Goal: Information Seeking & Learning: Compare options

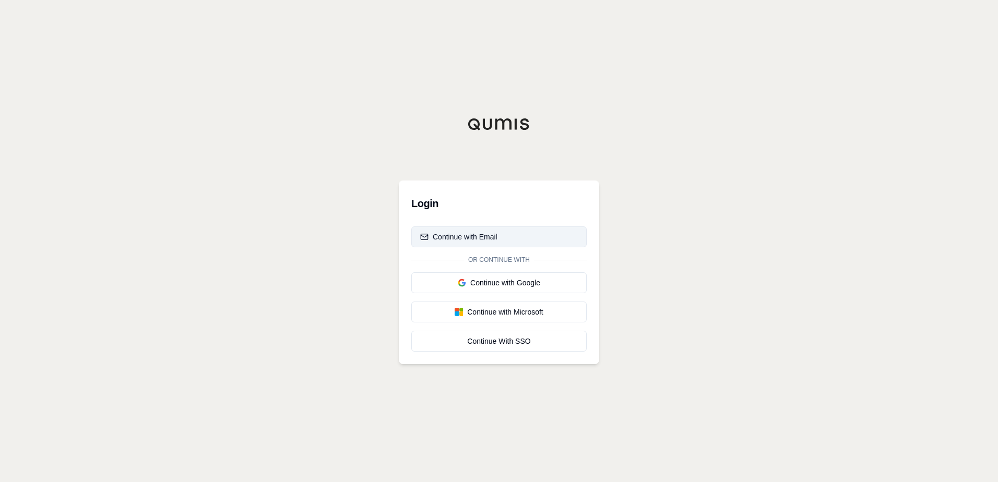
click at [494, 242] on button "Continue with Email" at bounding box center [498, 236] width 175 height 21
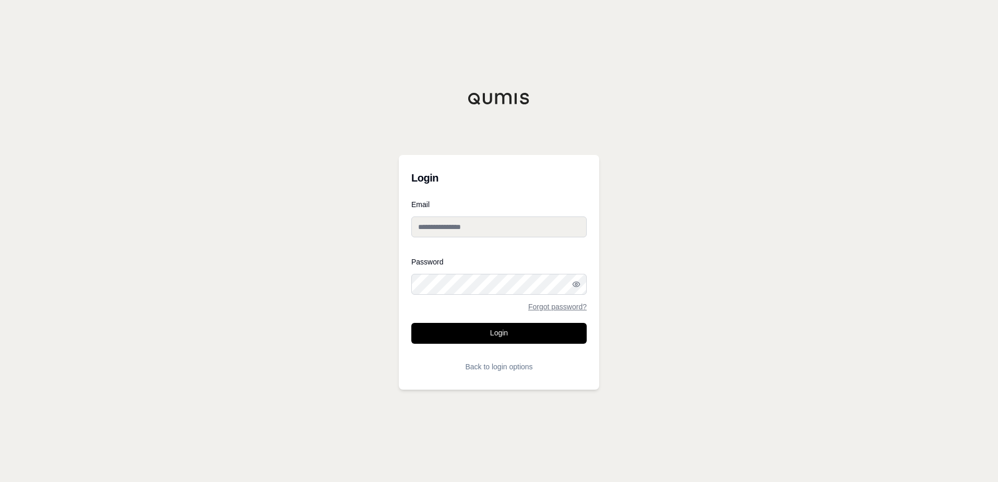
click at [452, 222] on input "Email" at bounding box center [498, 227] width 175 height 21
type input "**********"
click at [455, 335] on button "Login" at bounding box center [498, 333] width 175 height 21
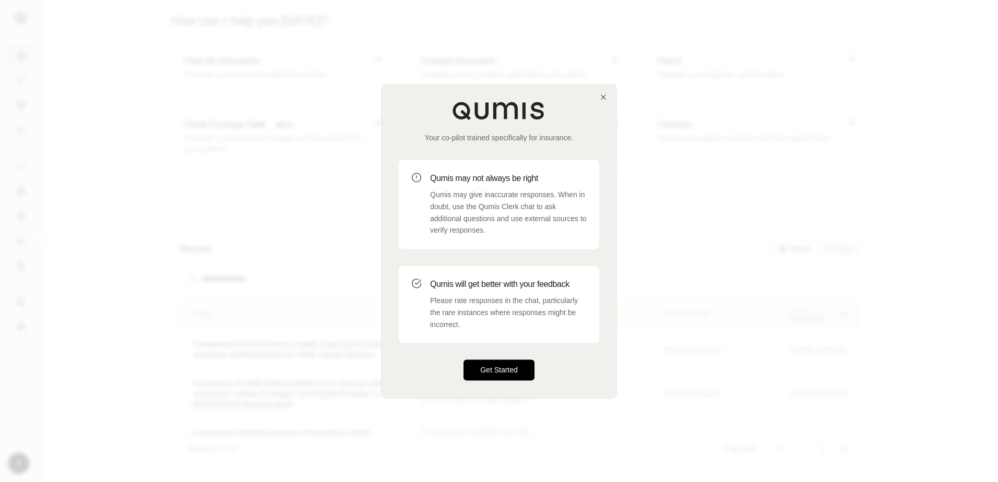
click at [516, 377] on button "Get Started" at bounding box center [498, 370] width 71 height 21
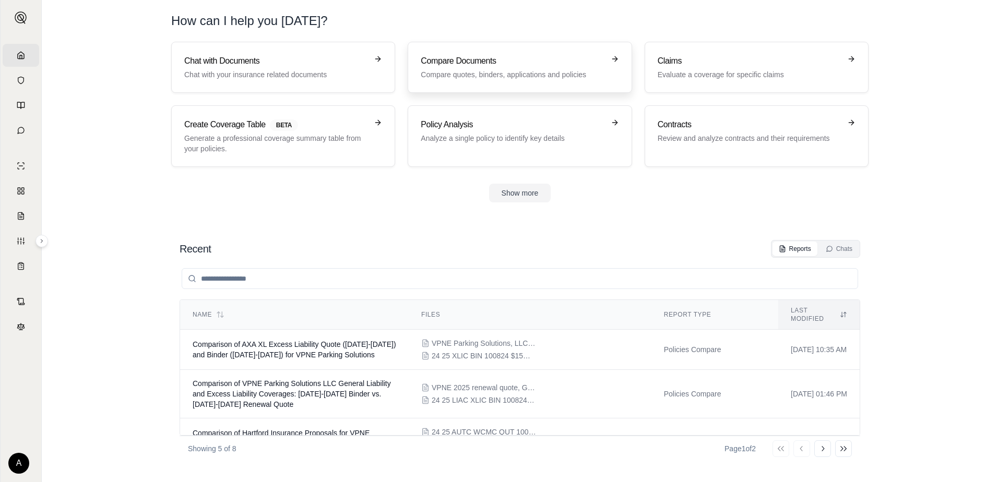
click at [505, 64] on h3 "Compare Documents" at bounding box center [512, 61] width 183 height 13
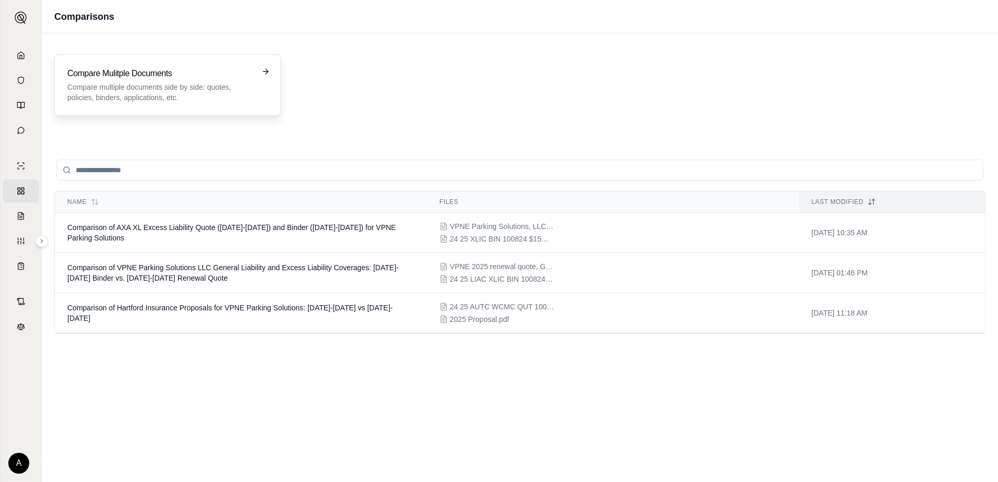
click at [268, 74] on icon at bounding box center [265, 71] width 8 height 8
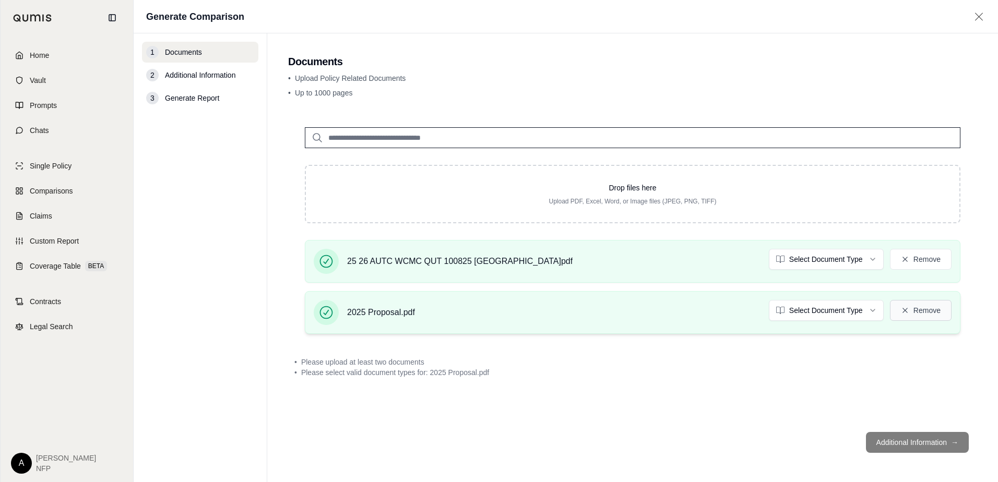
click at [909, 308] on icon at bounding box center [905, 310] width 8 height 8
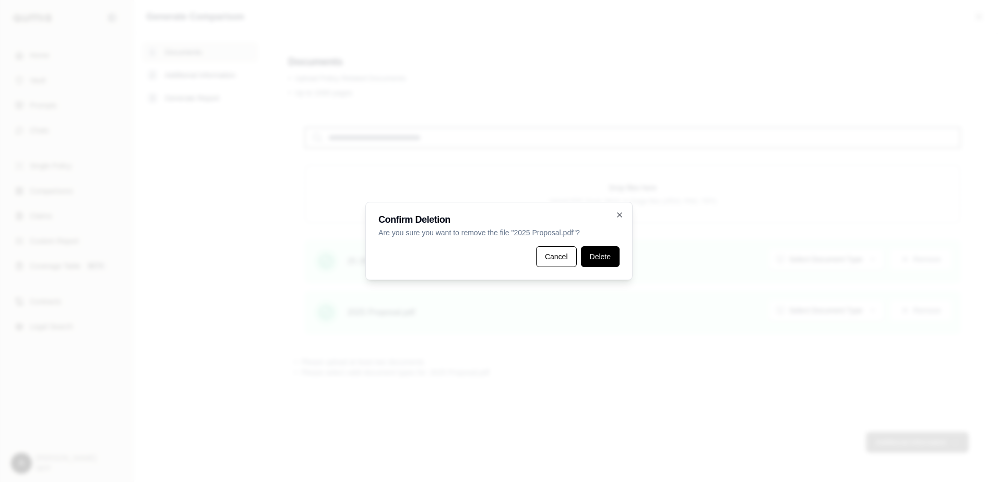
click at [590, 256] on button "Delete" at bounding box center [600, 256] width 39 height 21
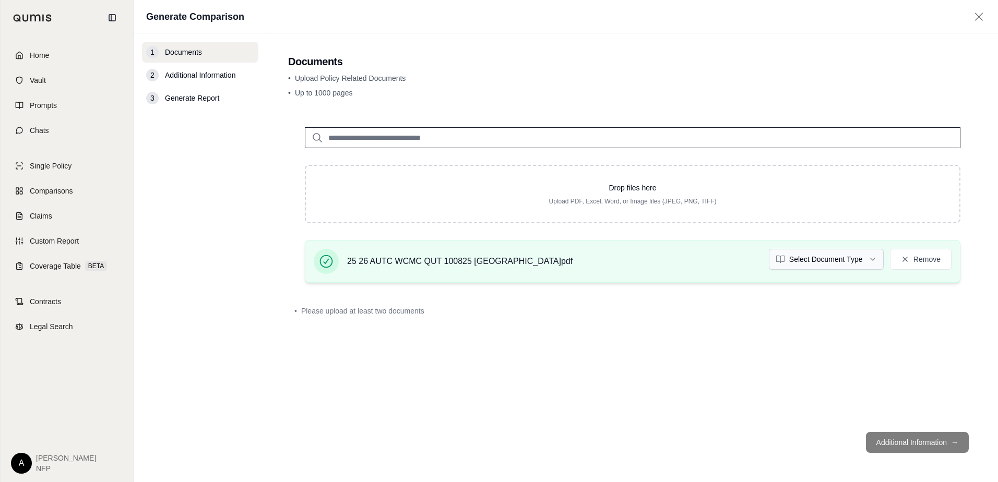
click at [871, 258] on html "Home Vault Prompts Chats Single Policy Comparisons Claims Custom Report Coverag…" at bounding box center [499, 241] width 998 height 482
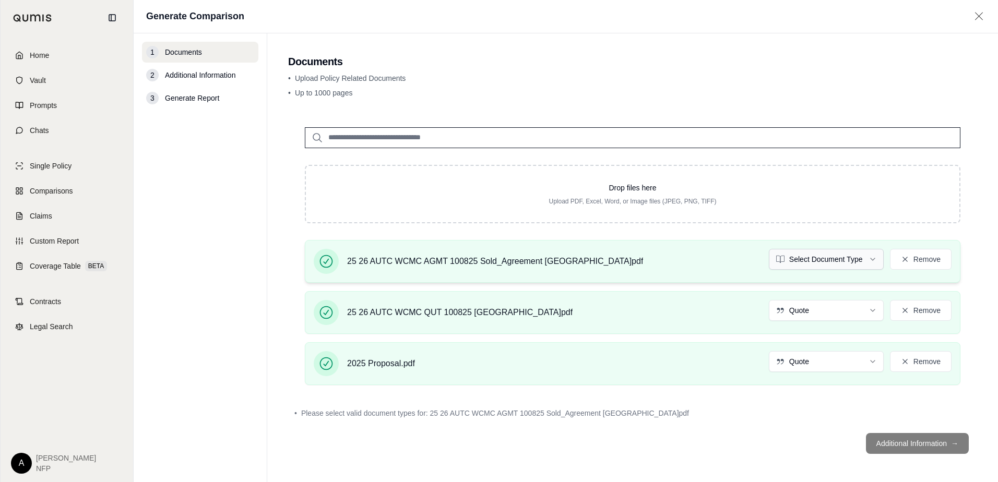
click at [867, 261] on html "Home Vault Prompts Chats Single Policy Comparisons Claims Custom Report Coverag…" at bounding box center [499, 241] width 998 height 482
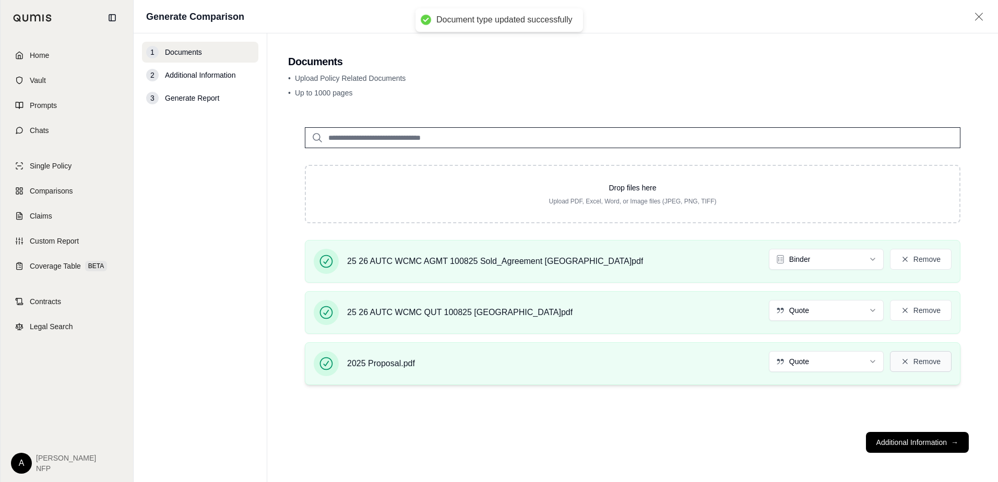
click at [904, 361] on icon at bounding box center [904, 361] width 5 height 5
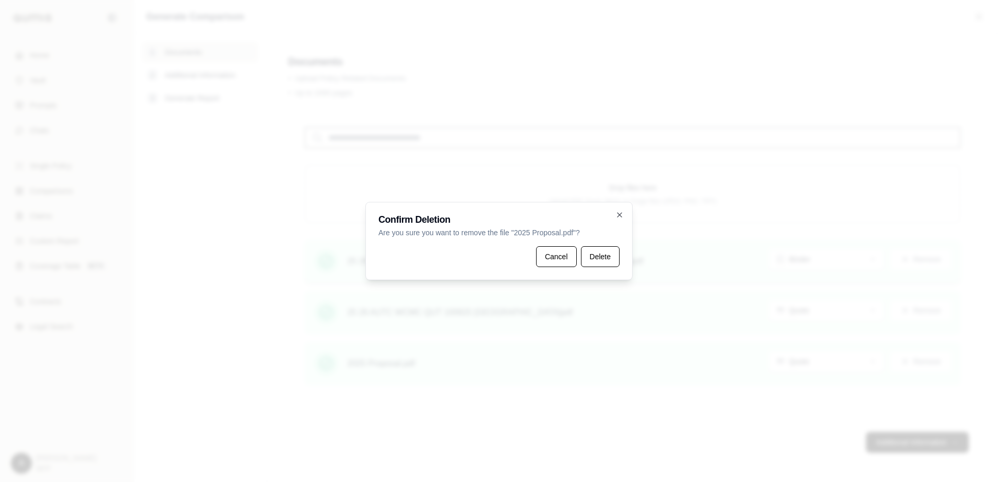
click at [611, 256] on button "Delete" at bounding box center [600, 256] width 39 height 21
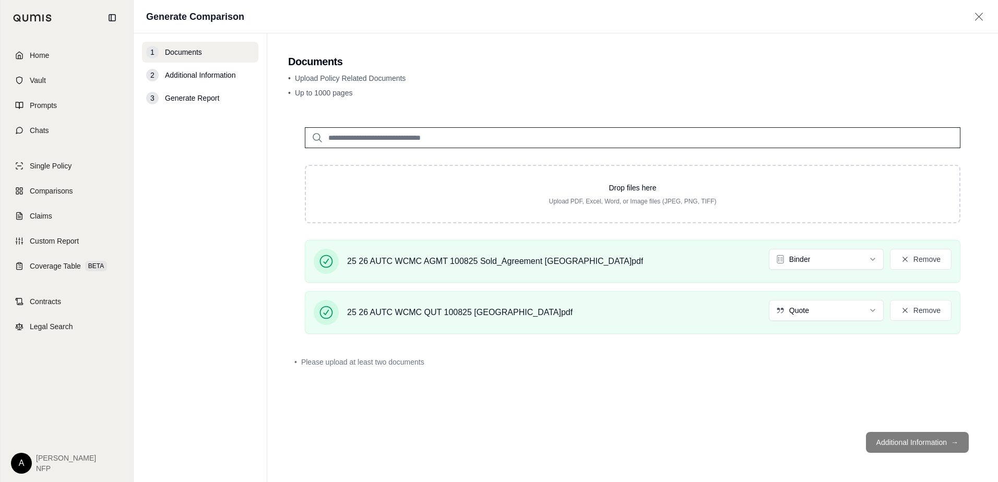
drag, startPoint x: 594, startPoint y: 344, endPoint x: 602, endPoint y: 345, distance: 8.5
click at [595, 344] on div "Drop files here Upload PDF, Excel, Word, or Image files (JPEG, PNG, TIFF) 25 26…" at bounding box center [632, 267] width 689 height 313
click at [814, 397] on div "Drop files here Upload PDF, Excel, Word, or Image files (JPEG, PNG, TIFF) 25 26…" at bounding box center [632, 267] width 689 height 313
drag, startPoint x: 381, startPoint y: 369, endPoint x: 410, endPoint y: 344, distance: 38.1
click at [381, 369] on div "• Please upload at least two documents" at bounding box center [632, 362] width 689 height 23
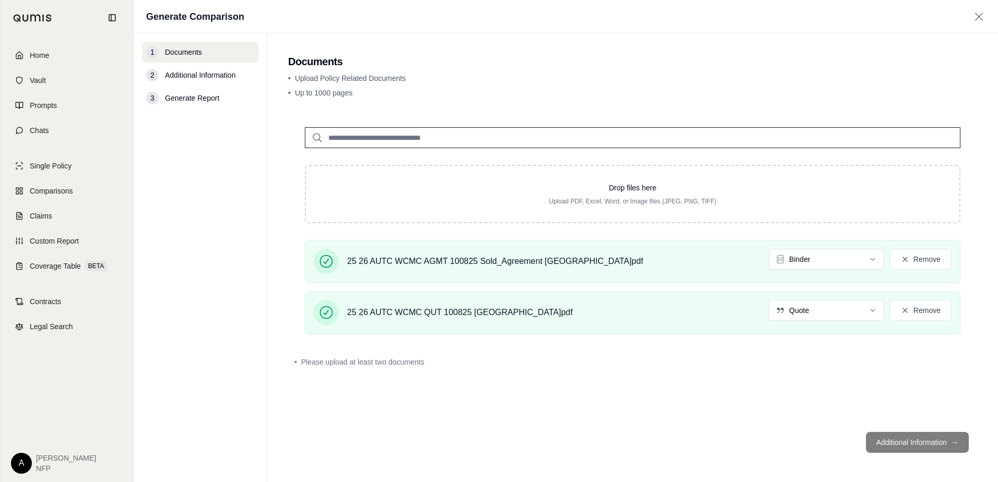
drag, startPoint x: 479, startPoint y: 294, endPoint x: 499, endPoint y: 283, distance: 22.9
click at [480, 294] on div "25 26 AUTC WCMC QUT 100825 [GEOGRAPHIC_DATA]pdf Quote Remove" at bounding box center [632, 312] width 655 height 43
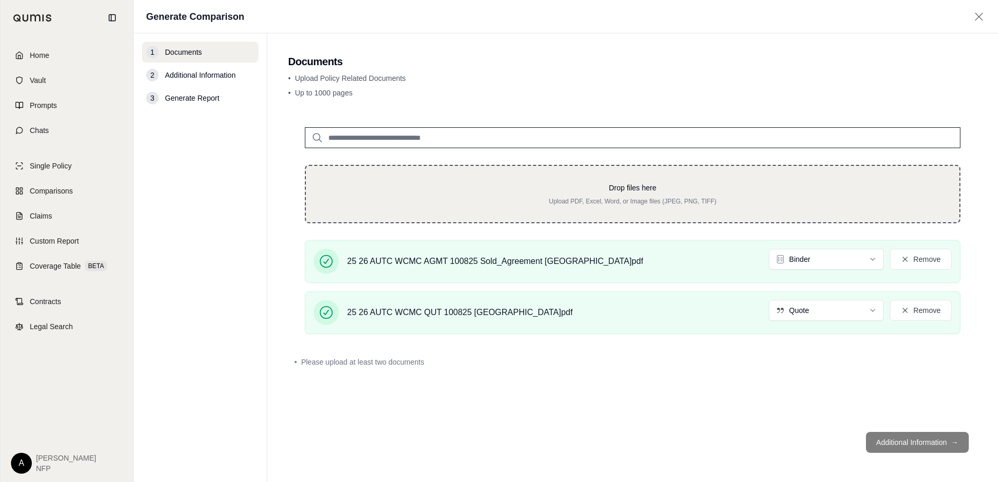
click at [578, 208] on div "Drop files here Upload PDF, Excel, Word, or Image files (JPEG, PNG, TIFF)" at bounding box center [632, 194] width 655 height 58
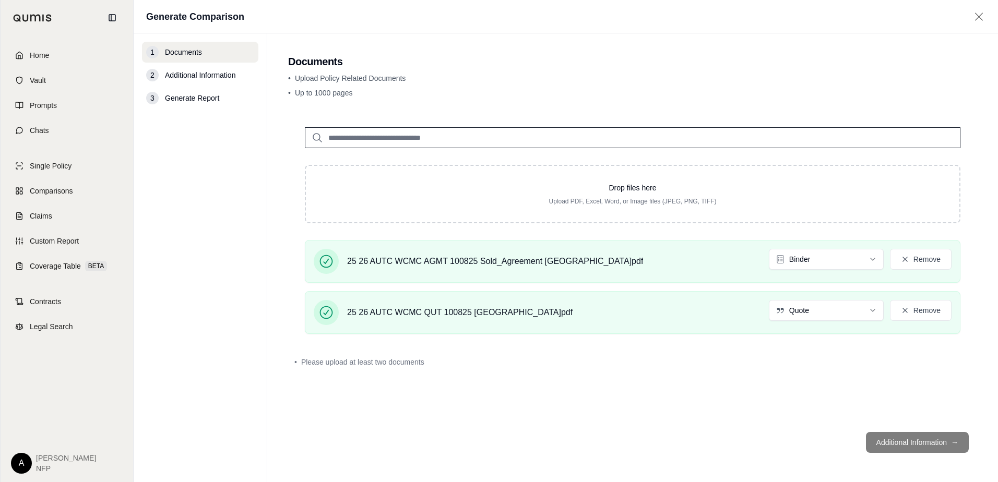
click at [367, 138] on input "search" at bounding box center [632, 137] width 655 height 21
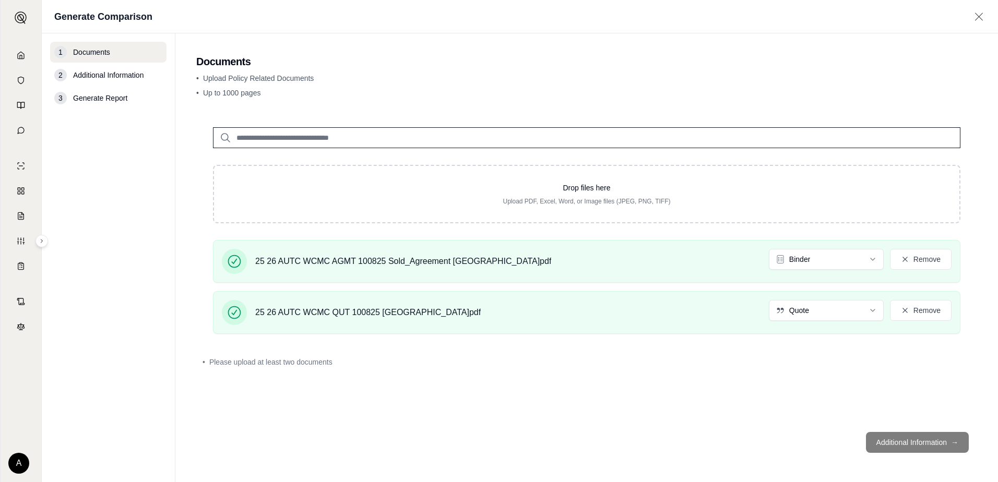
click at [925, 442] on footer "Additional Information →" at bounding box center [586, 443] width 781 height 38
click at [496, 145] on input "search" at bounding box center [586, 137] width 747 height 21
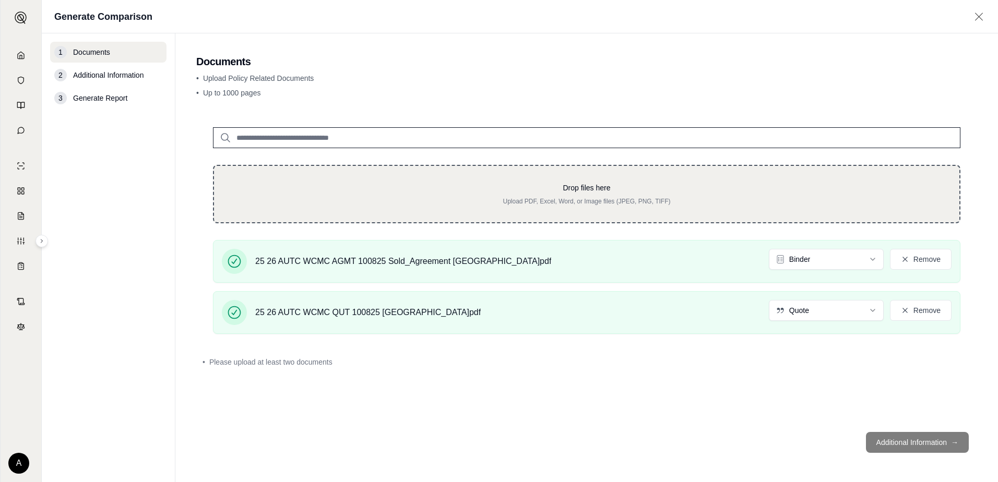
click at [348, 195] on div "Drop files here Upload PDF, Excel, Word, or Image files (JPEG, PNG, TIFF)" at bounding box center [587, 194] width 712 height 23
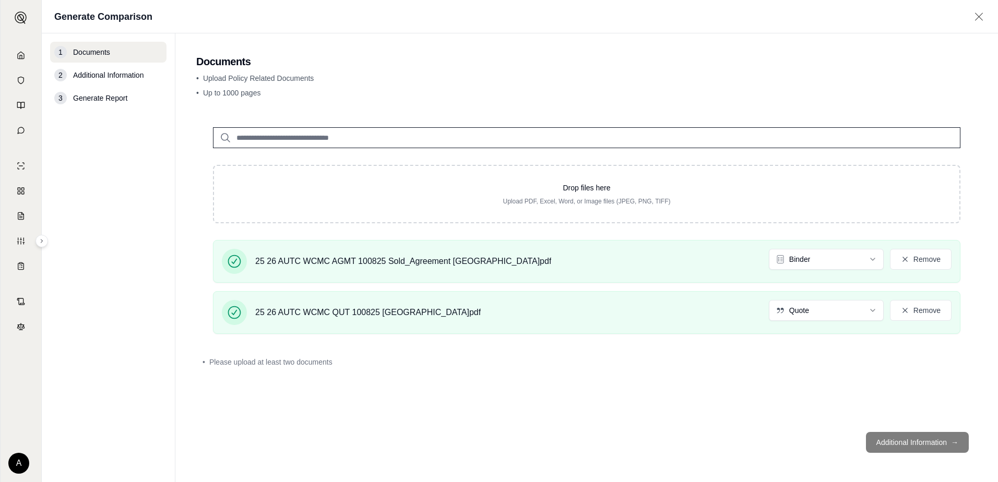
click at [888, 447] on footer "Additional Information →" at bounding box center [586, 443] width 781 height 38
click at [886, 447] on footer "Additional Information →" at bounding box center [586, 443] width 781 height 38
drag, startPoint x: 886, startPoint y: 447, endPoint x: 887, endPoint y: 437, distance: 9.9
click at [884, 446] on footer "Additional Information →" at bounding box center [586, 443] width 781 height 38
click at [913, 66] on h2 "Documents" at bounding box center [586, 61] width 781 height 15
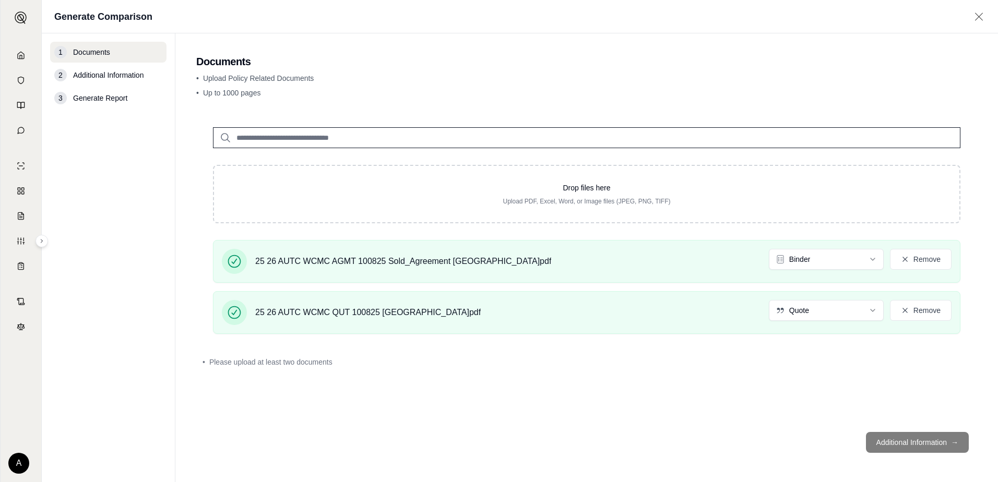
click at [978, 19] on icon at bounding box center [978, 16] width 13 height 10
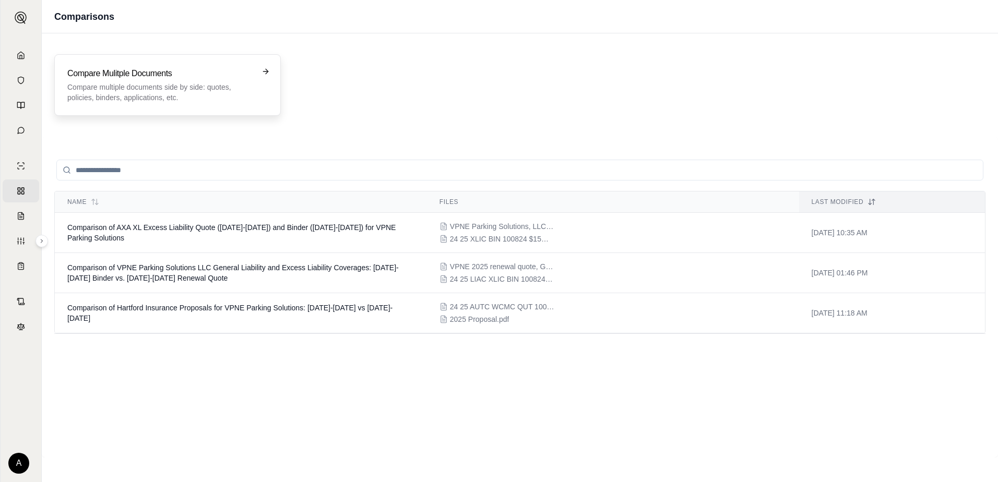
click at [270, 75] on div "Compare Mulitple Documents Compare multiple documents side by side: quotes, pol…" at bounding box center [167, 85] width 226 height 62
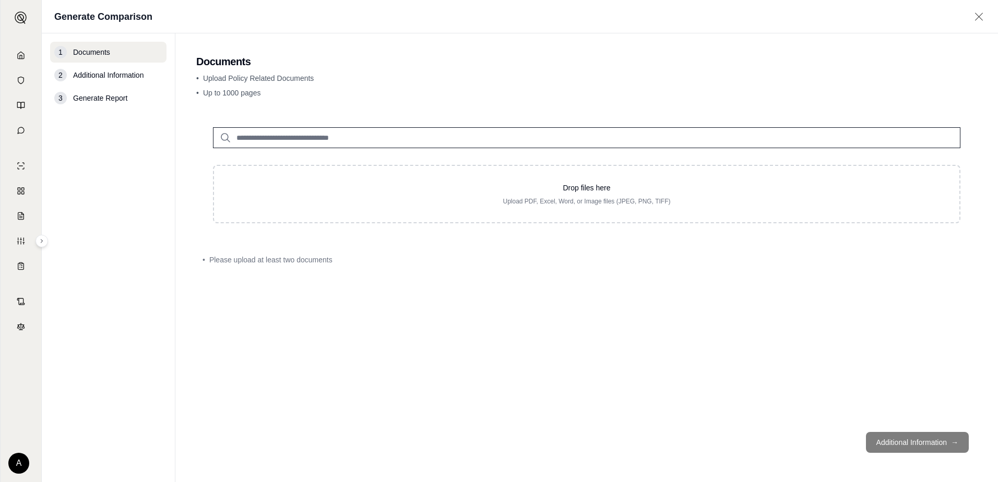
click at [255, 140] on input "search" at bounding box center [586, 137] width 747 height 21
click at [224, 137] on icon at bounding box center [225, 138] width 13 height 13
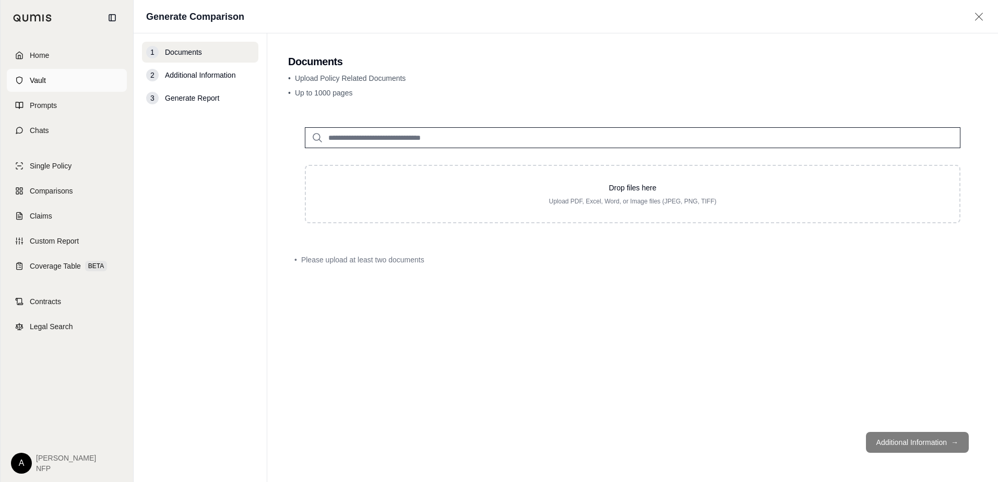
click at [29, 77] on link "Vault" at bounding box center [67, 80] width 120 height 23
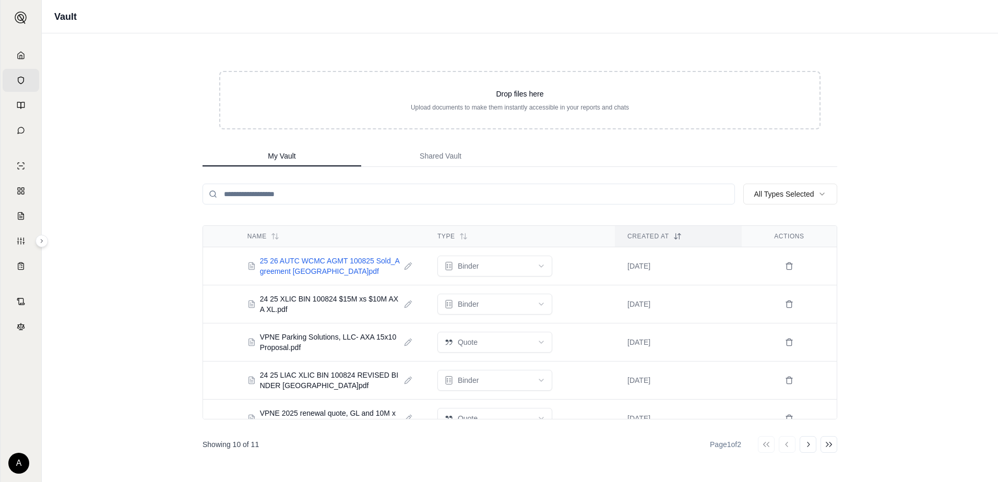
click at [332, 270] on span "25 26 AUTC WCMC AGMT 100825 Sold_Agreement [GEOGRAPHIC_DATA]pdf" at bounding box center [330, 266] width 140 height 21
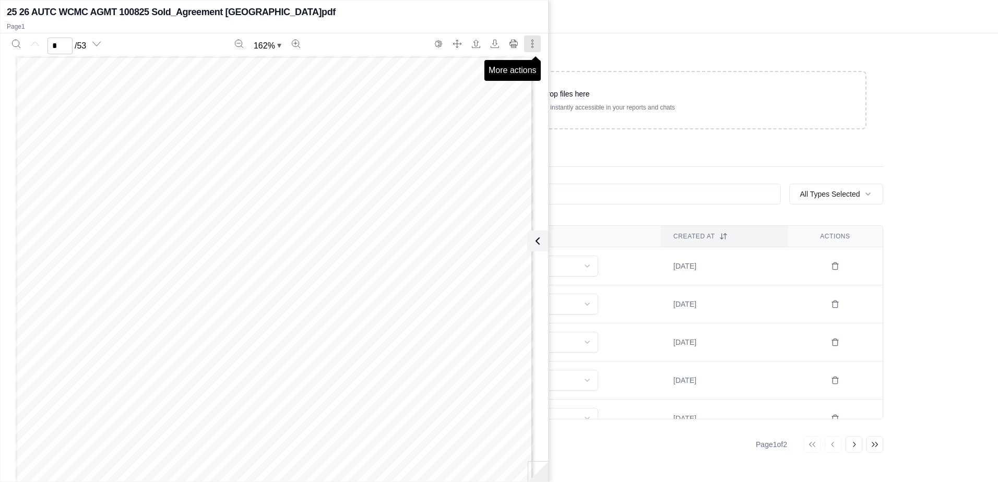
click at [532, 46] on icon "More actions" at bounding box center [532, 44] width 8 height 8
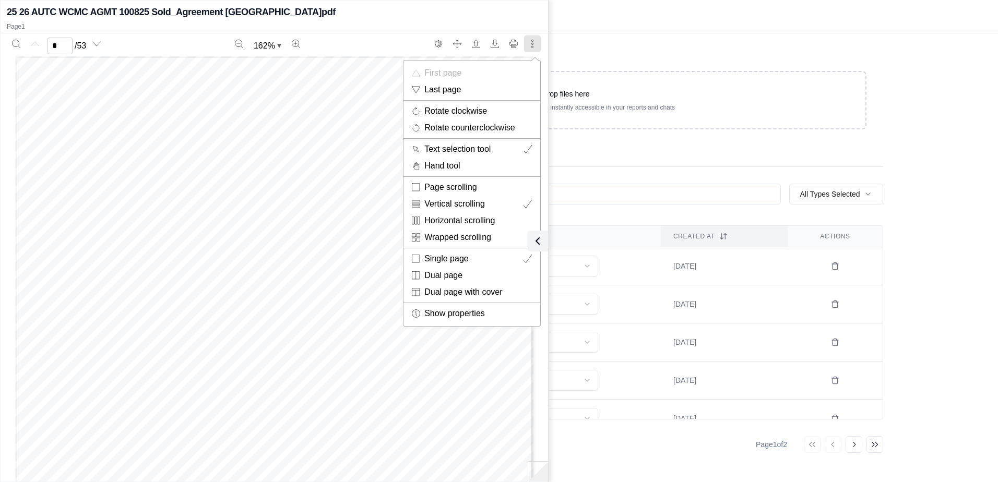
click at [725, 140] on div at bounding box center [499, 241] width 998 height 482
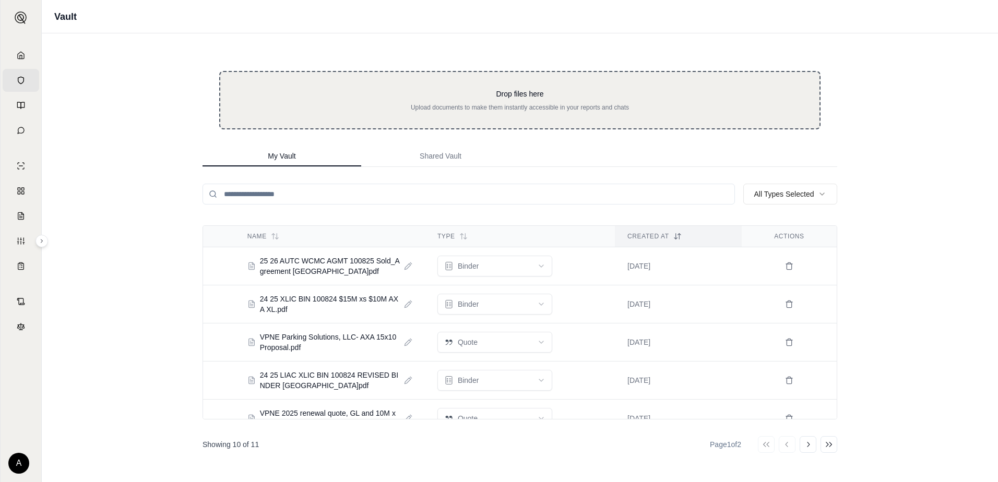
drag, startPoint x: 327, startPoint y: 275, endPoint x: 340, endPoint y: 92, distance: 183.1
click at [340, 92] on div "Drop files here Upload documents to make them instantly accessible in your repo…" at bounding box center [520, 257] width 668 height 449
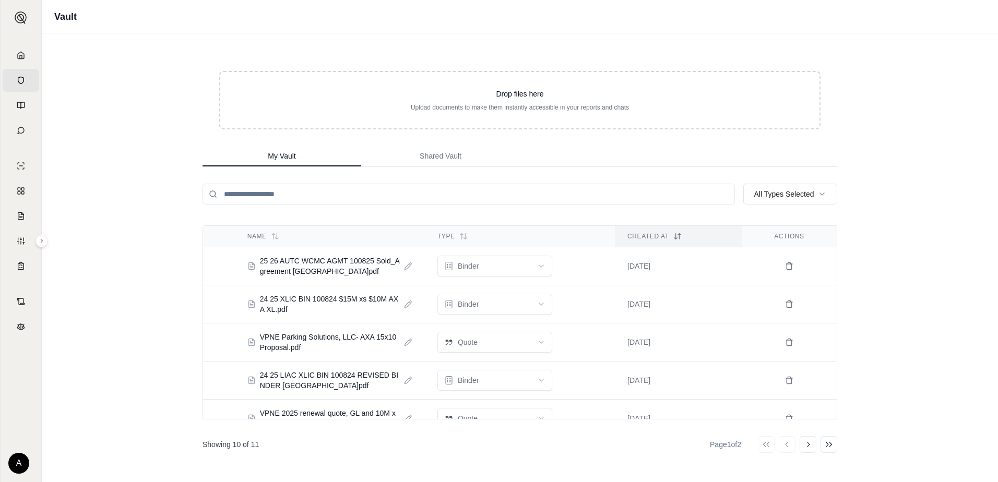
click at [239, 196] on input "search" at bounding box center [468, 194] width 532 height 21
click at [826, 194] on html "Home Vault Prompts Chats Single Policy Comparisons Claims Custom Report Coverag…" at bounding box center [499, 241] width 998 height 482
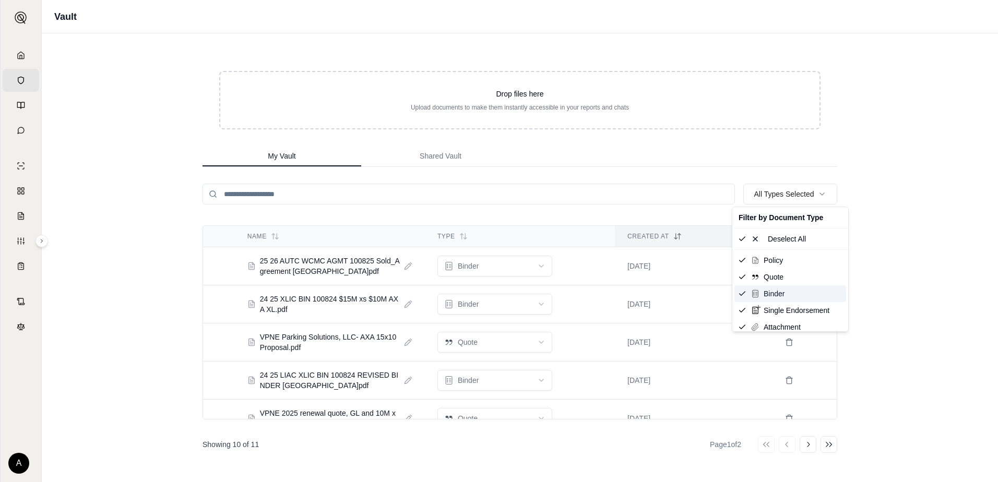
click at [781, 295] on span "Binder" at bounding box center [774, 294] width 21 height 10
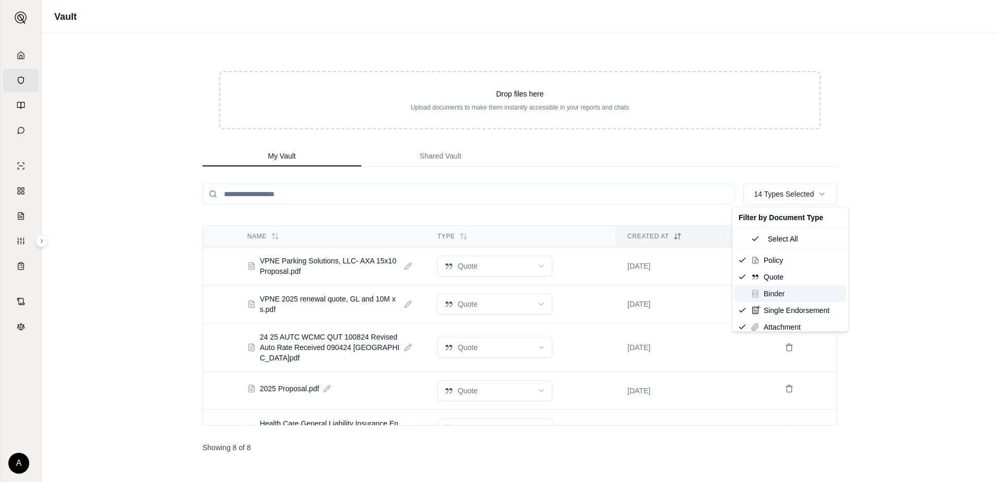
click at [766, 295] on span "Binder" at bounding box center [774, 294] width 21 height 10
click at [774, 242] on span "Select All" at bounding box center [783, 239] width 30 height 10
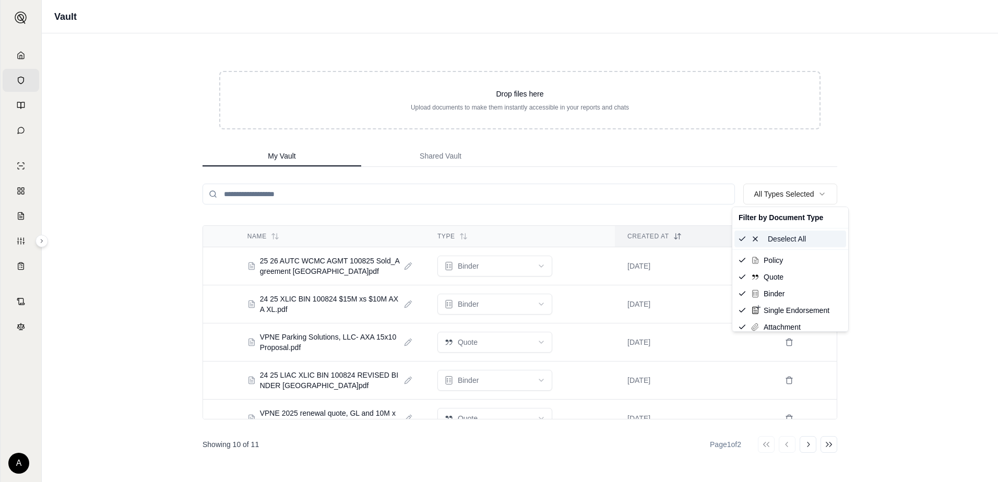
click at [756, 238] on icon at bounding box center [755, 239] width 8 height 8
click at [780, 296] on span "Binder" at bounding box center [774, 294] width 21 height 10
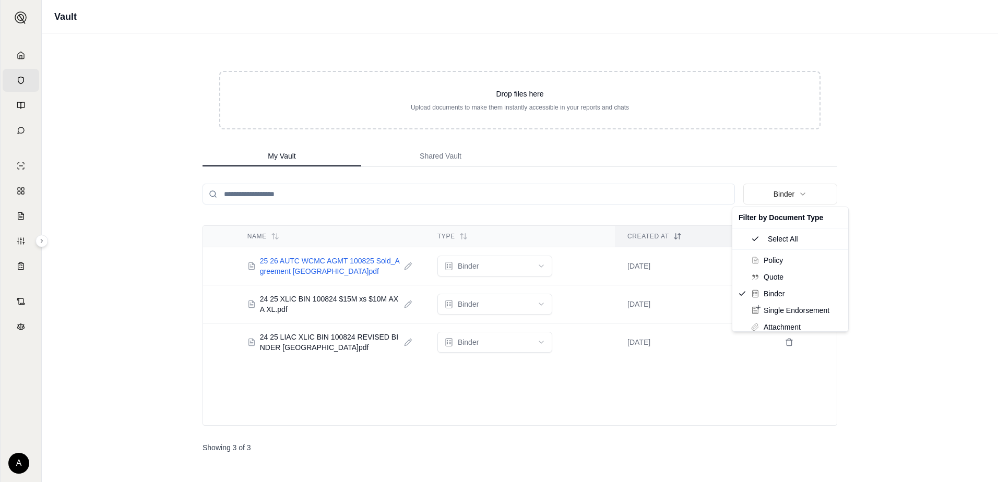
click at [335, 271] on html "Home Vault Prompts Chats Single Policy Comparisons Claims Custom Report Coverag…" at bounding box center [499, 241] width 998 height 482
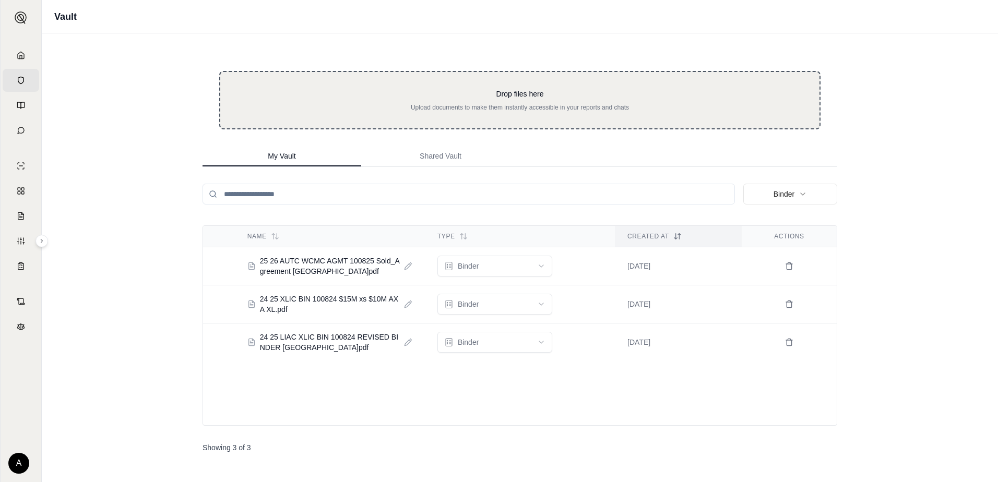
drag, startPoint x: 348, startPoint y: 266, endPoint x: 434, endPoint y: 104, distance: 182.8
click at [434, 104] on div "Drop files here Upload documents to make them instantly accessible in your repo…" at bounding box center [520, 257] width 668 height 449
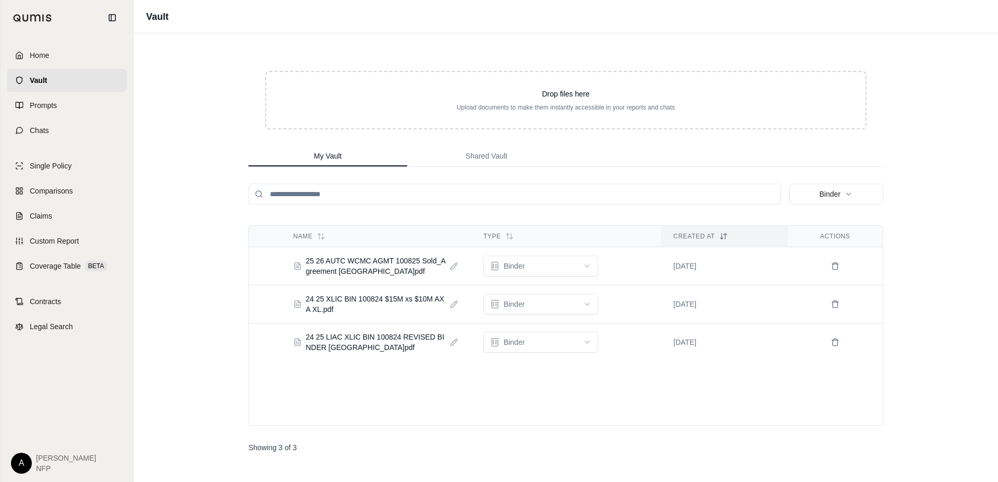
click at [21, 18] on img at bounding box center [32, 18] width 39 height 8
click at [38, 57] on span "Home" at bounding box center [39, 55] width 19 height 10
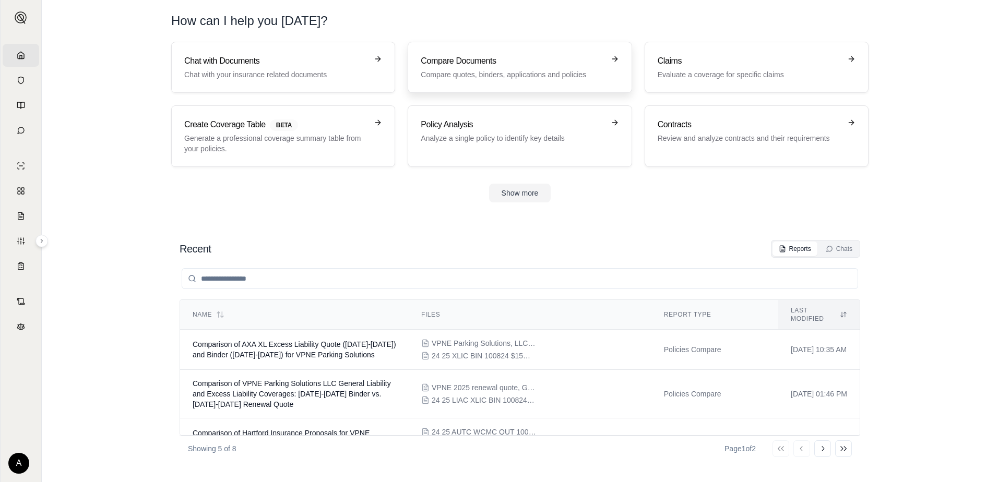
click at [487, 69] on div "Compare Documents Compare quotes, binders, applications and policies" at bounding box center [512, 67] width 183 height 25
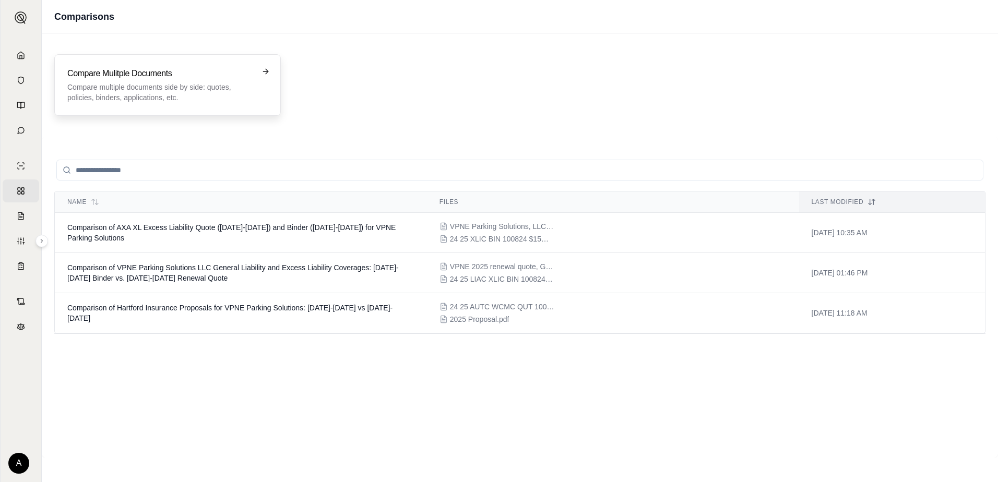
click at [268, 71] on icon at bounding box center [267, 71] width 3 height 5
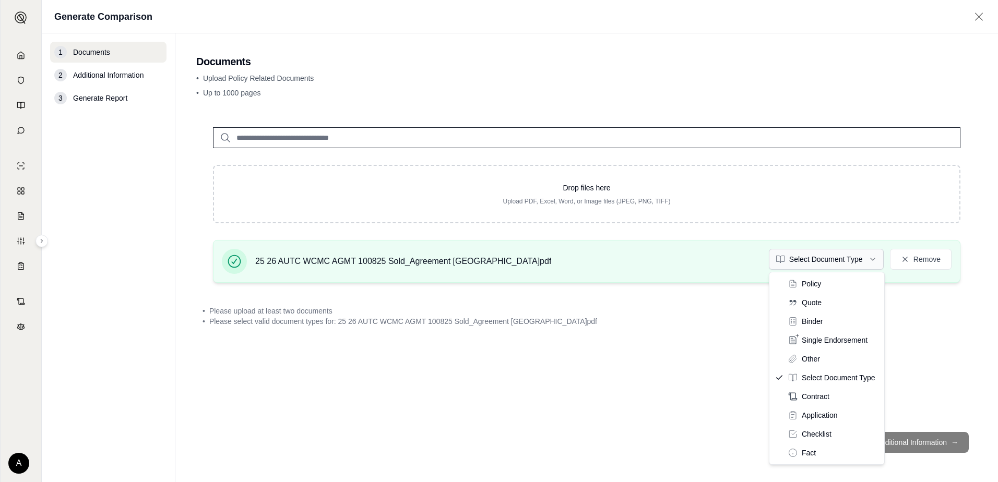
click at [865, 261] on html "Home Vault Prompts Chats Single Policy Comparisons Claims Custom Report Coverag…" at bounding box center [499, 241] width 998 height 482
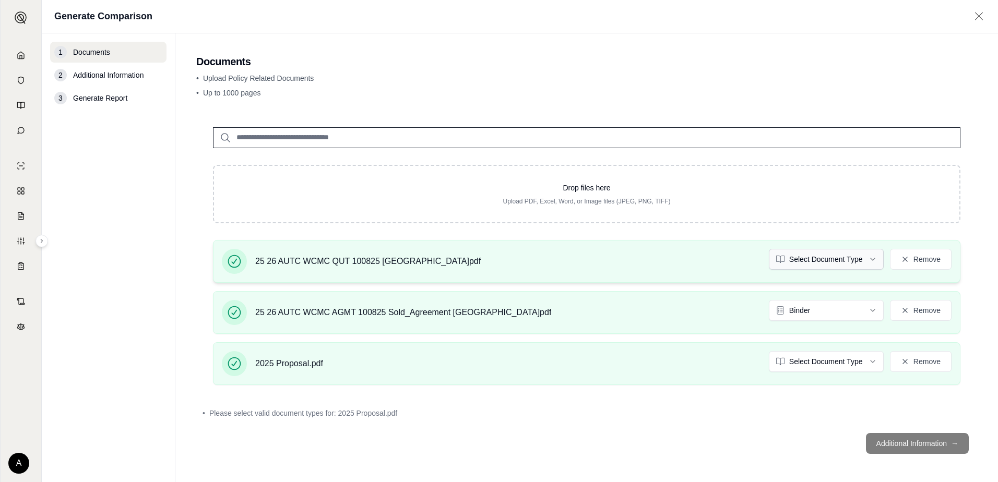
click at [868, 258] on html "Home Vault Prompts Chats Single Policy Comparisons Claims Custom Report Coverag…" at bounding box center [499, 241] width 998 height 482
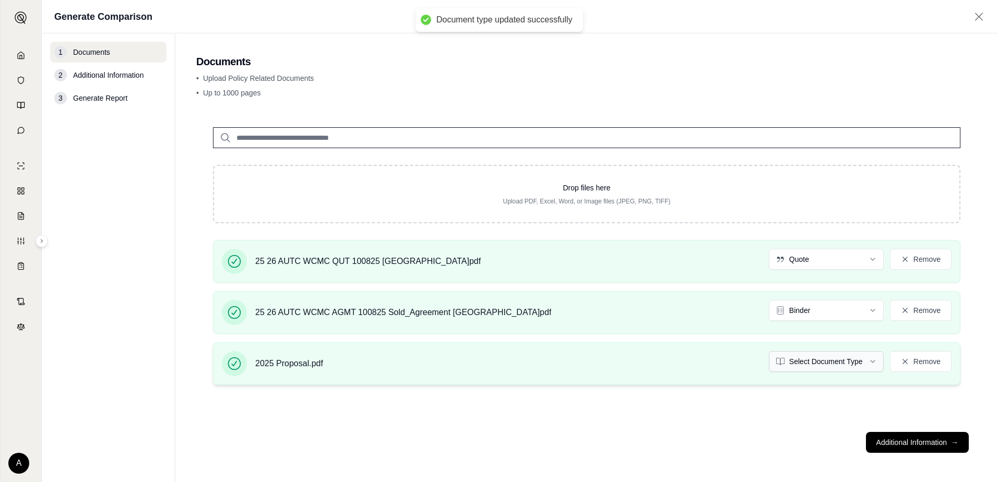
click at [877, 355] on html "Document type updated successfully Home Vault Prompts Chats Single Policy Compa…" at bounding box center [499, 241] width 998 height 482
click at [878, 362] on html "Home Vault Prompts Chats Single Policy Comparisons Claims Custom Report Coverag…" at bounding box center [499, 241] width 998 height 482
click at [897, 444] on button "Additional Information →" at bounding box center [917, 442] width 103 height 21
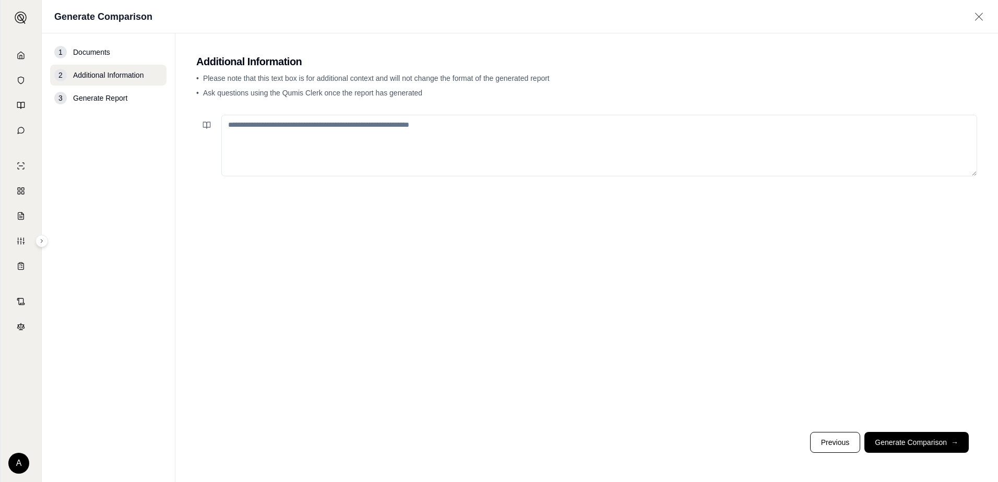
click at [251, 124] on textarea at bounding box center [599, 146] width 756 height 62
type textarea "*"
type textarea "**********"
click at [933, 444] on button "Generate Comparison →" at bounding box center [916, 442] width 104 height 21
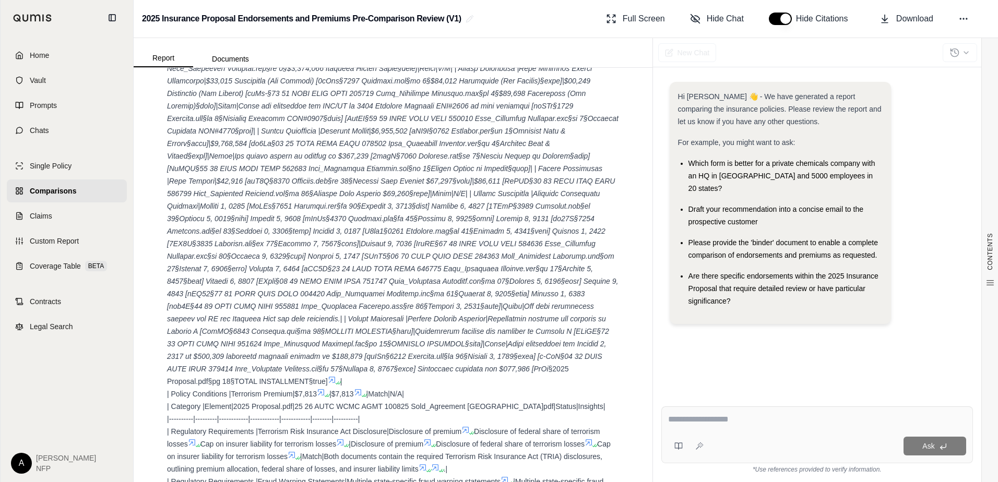
scroll to position [4094, 0]
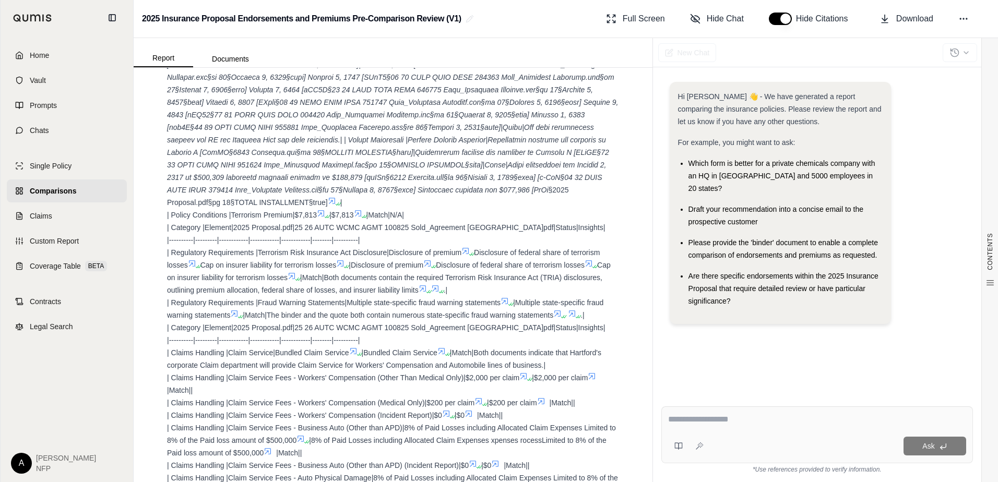
drag, startPoint x: 897, startPoint y: 19, endPoint x: 895, endPoint y: 43, distance: 24.6
click at [897, 19] on span "Download" at bounding box center [914, 19] width 37 height 13
click at [46, 56] on span "Home" at bounding box center [39, 55] width 19 height 10
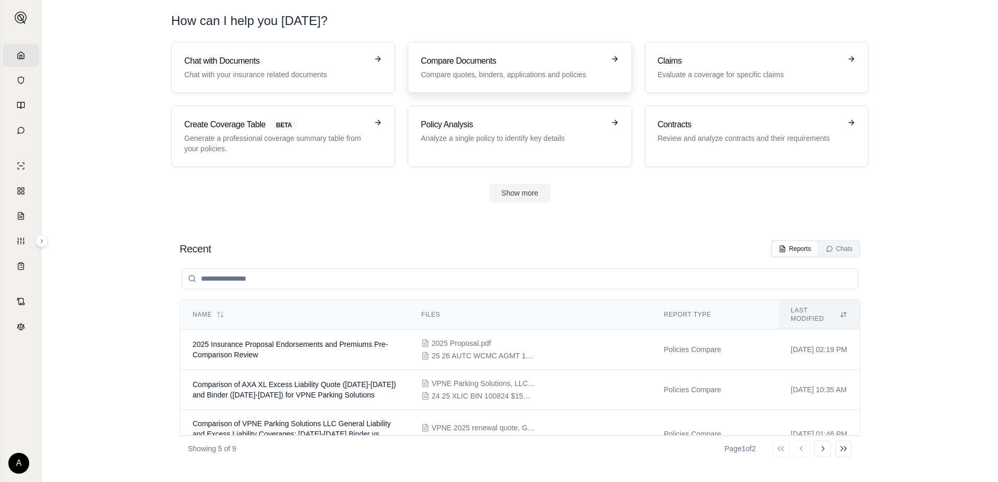
click at [537, 64] on h3 "Compare Documents" at bounding box center [512, 61] width 183 height 13
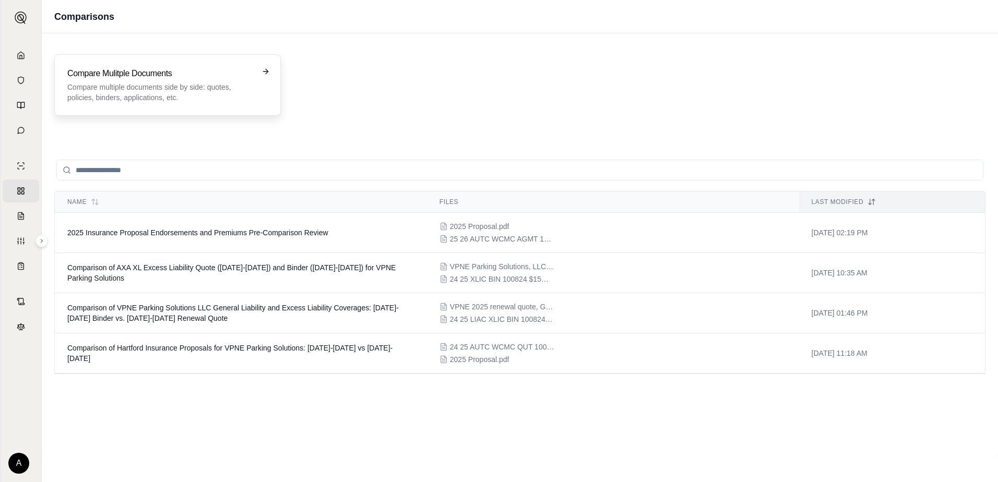
click at [261, 70] on icon at bounding box center [265, 71] width 8 height 8
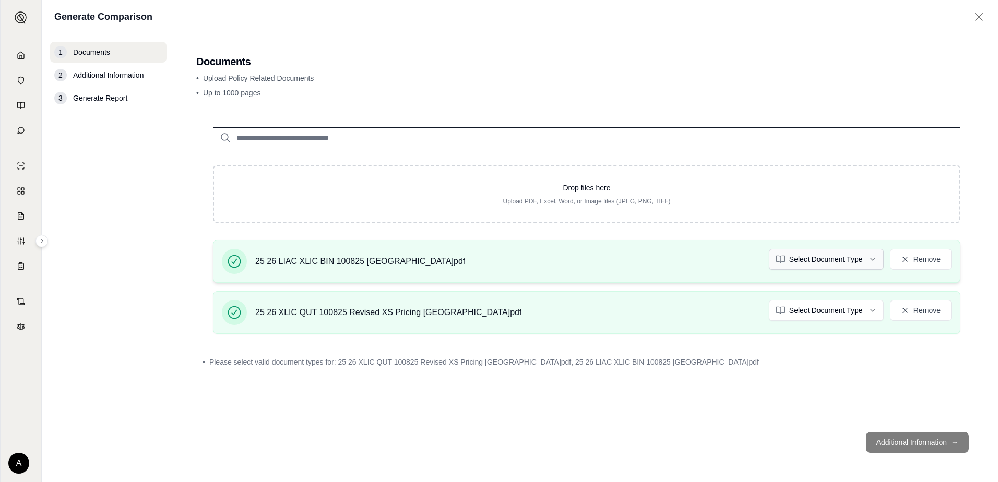
click at [869, 262] on html "Home Vault Prompts Chats Single Policy Comparisons Claims Custom Report Coverag…" at bounding box center [499, 241] width 998 height 482
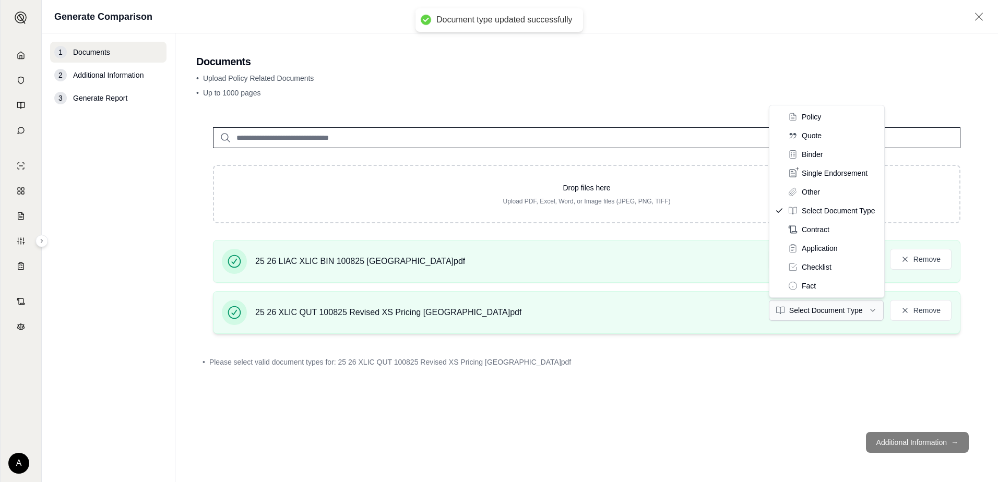
click at [869, 311] on html "Document type updated successfully Home Vault Prompts Chats Single Policy Compa…" at bounding box center [499, 241] width 998 height 482
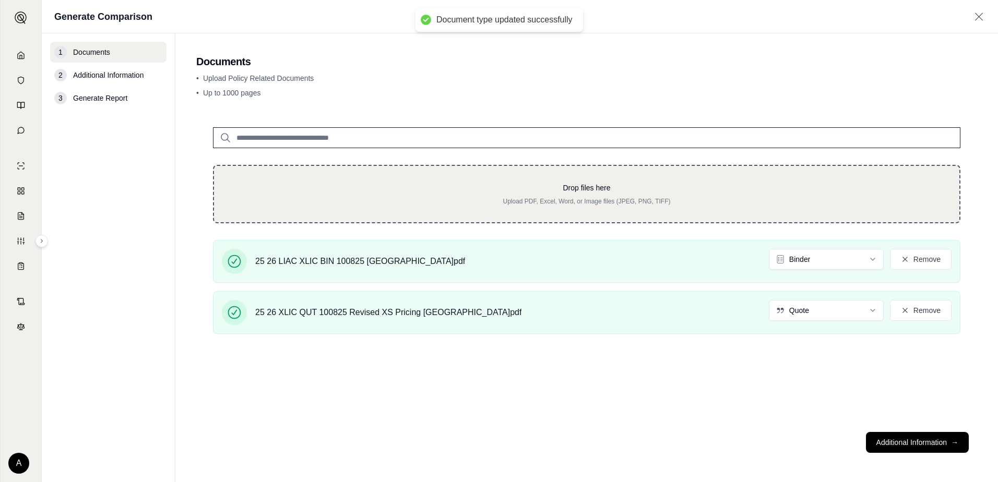
click at [312, 178] on div "Drop files here Upload PDF, Excel, Word, or Image files (JPEG, PNG, TIFF)" at bounding box center [586, 194] width 747 height 58
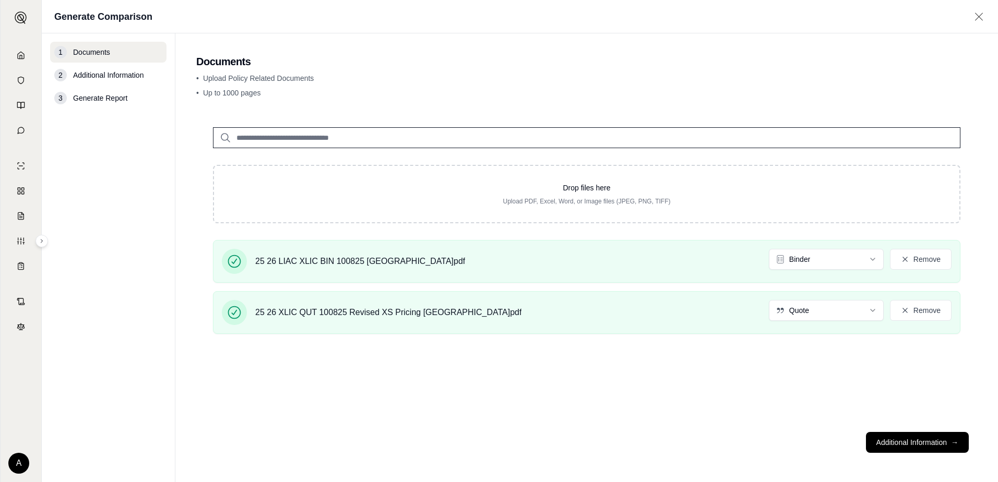
click at [291, 140] on input "search" at bounding box center [586, 137] width 747 height 21
type input "*"
click at [918, 444] on button "Additional Information →" at bounding box center [917, 442] width 103 height 21
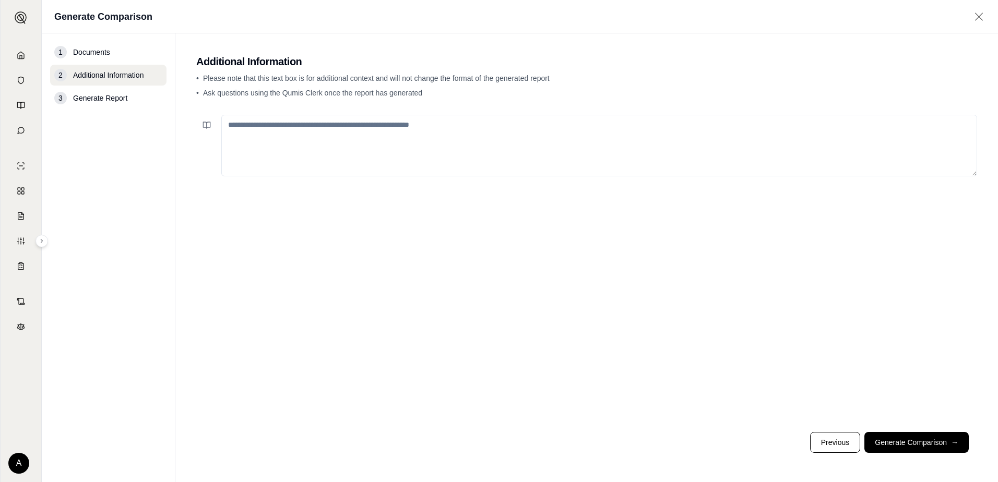
click at [299, 90] on span "Ask questions using the Qumis Clerk once the report has generated" at bounding box center [312, 93] width 219 height 8
click at [292, 118] on textarea at bounding box center [599, 146] width 756 height 62
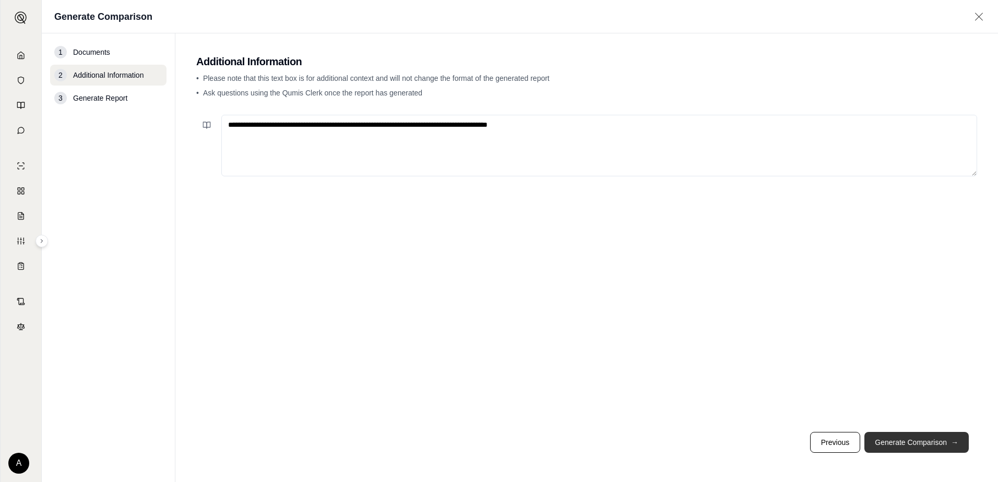
type textarea "**********"
click at [901, 443] on button "Generate Comparison →" at bounding box center [916, 442] width 104 height 21
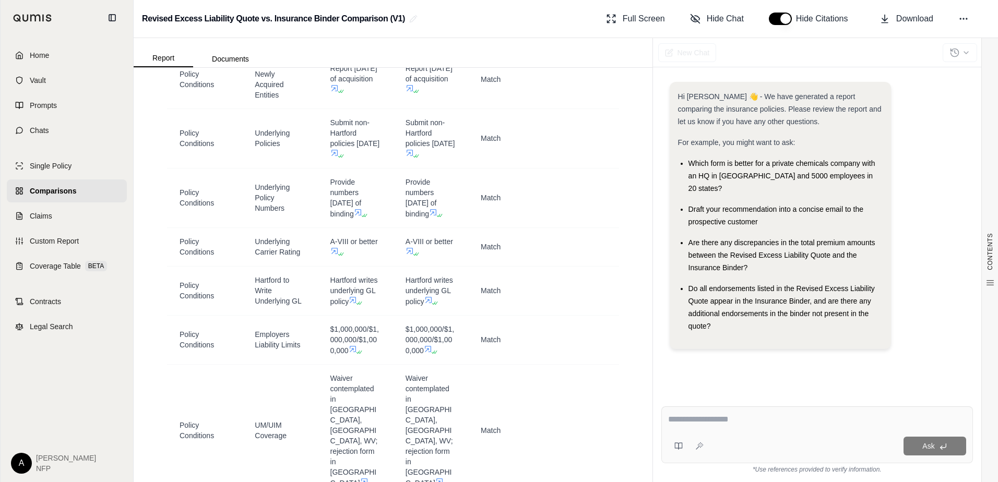
scroll to position [5058, 0]
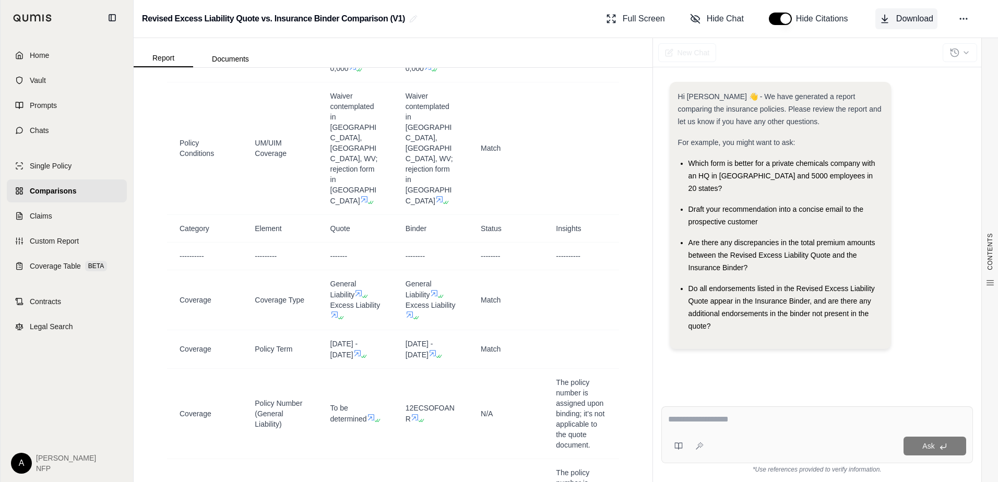
click at [894, 20] on button "Download" at bounding box center [906, 18] width 62 height 21
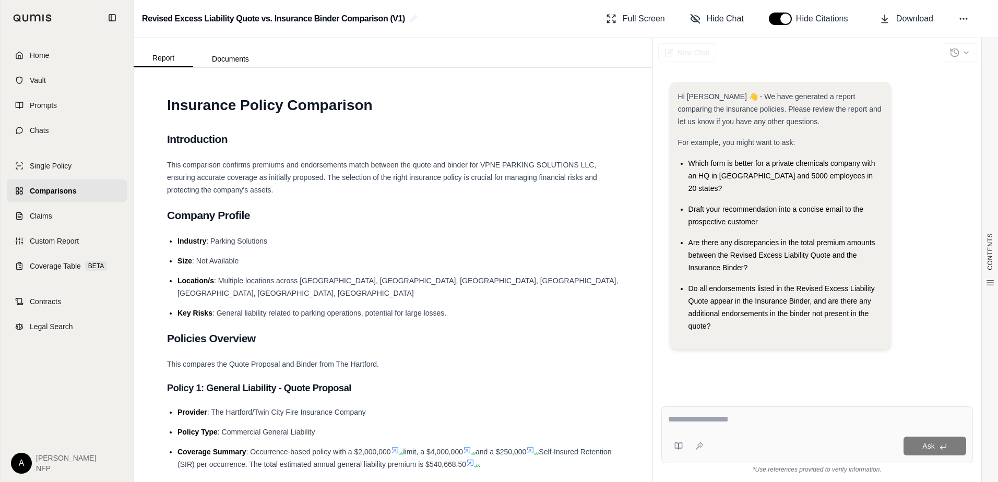
scroll to position [0, 0]
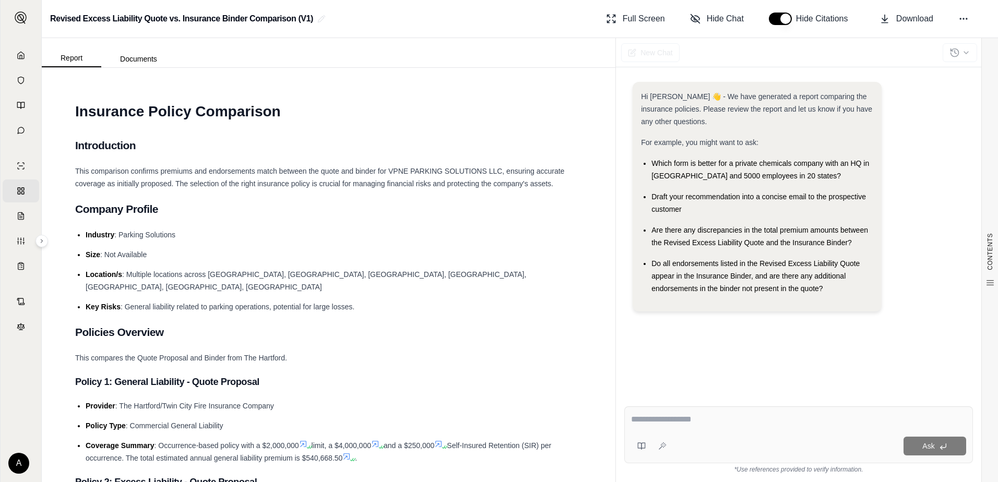
click at [25, 61] on link "Home" at bounding box center [21, 55] width 37 height 23
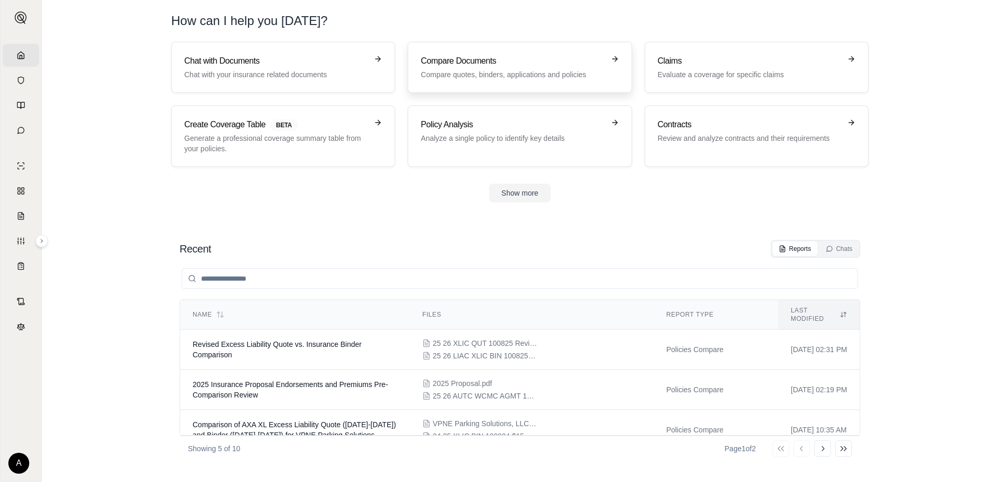
click at [515, 61] on h3 "Compare Documents" at bounding box center [512, 61] width 183 height 13
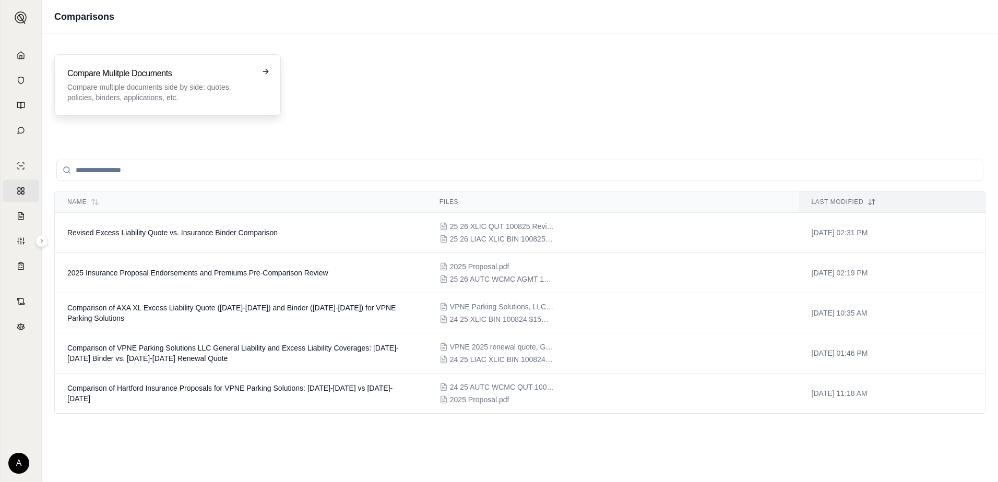
click at [189, 103] on div "Compare Mulitple Documents Compare multiple documents side by side: quotes, pol…" at bounding box center [167, 85] width 226 height 62
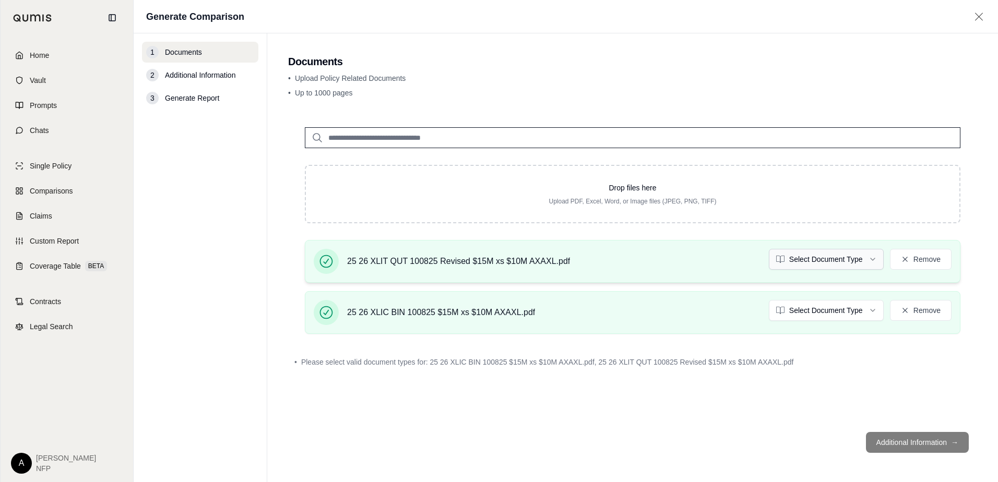
click at [873, 261] on html "Home Vault Prompts Chats Single Policy Comparisons Claims Custom Report Coverag…" at bounding box center [499, 241] width 998 height 482
click at [861, 319] on html "Document type updated successfully Home Vault Prompts Chats Single Policy Compa…" at bounding box center [499, 241] width 998 height 482
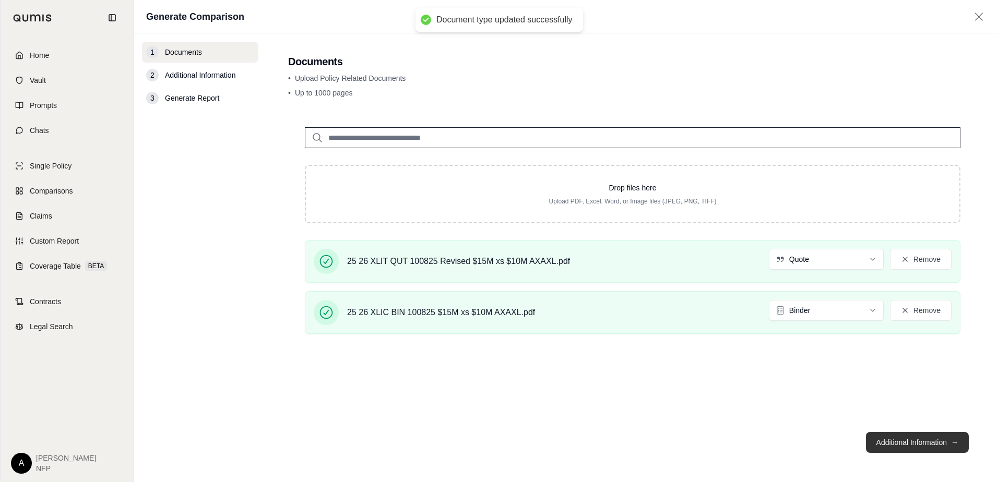
click at [884, 446] on button "Additional Information →" at bounding box center [917, 442] width 103 height 21
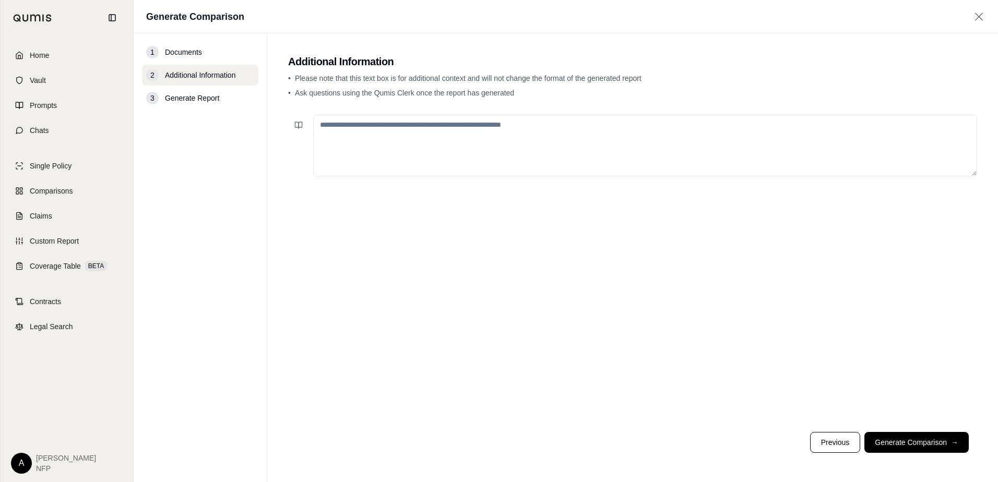
click at [397, 124] on textarea at bounding box center [645, 146] width 664 height 62
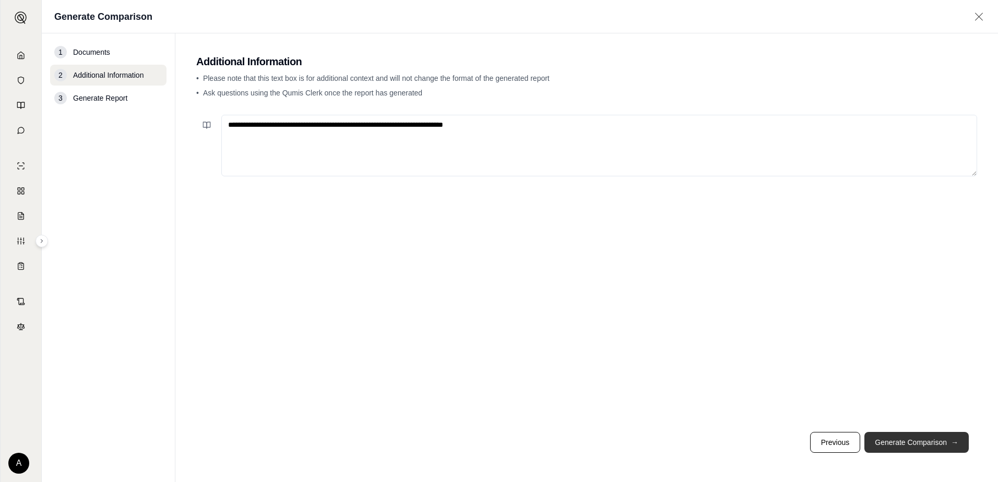
type textarea "**********"
click at [928, 442] on button "Generate Comparison →" at bounding box center [916, 442] width 104 height 21
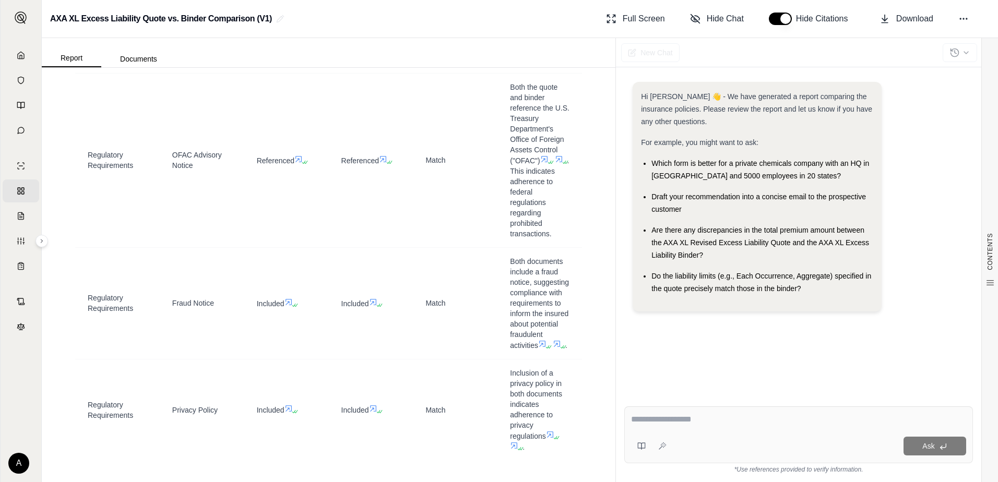
scroll to position [3096, 0]
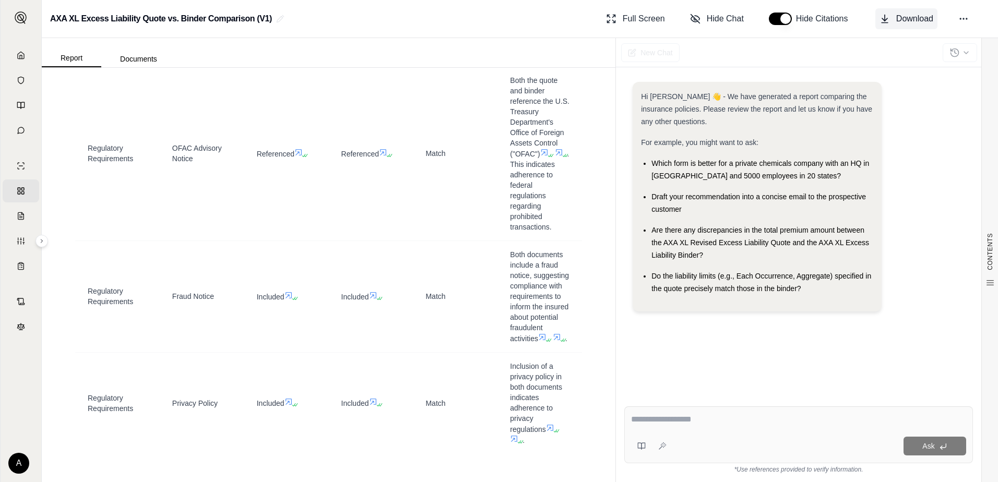
click at [895, 16] on button "Download" at bounding box center [906, 18] width 62 height 21
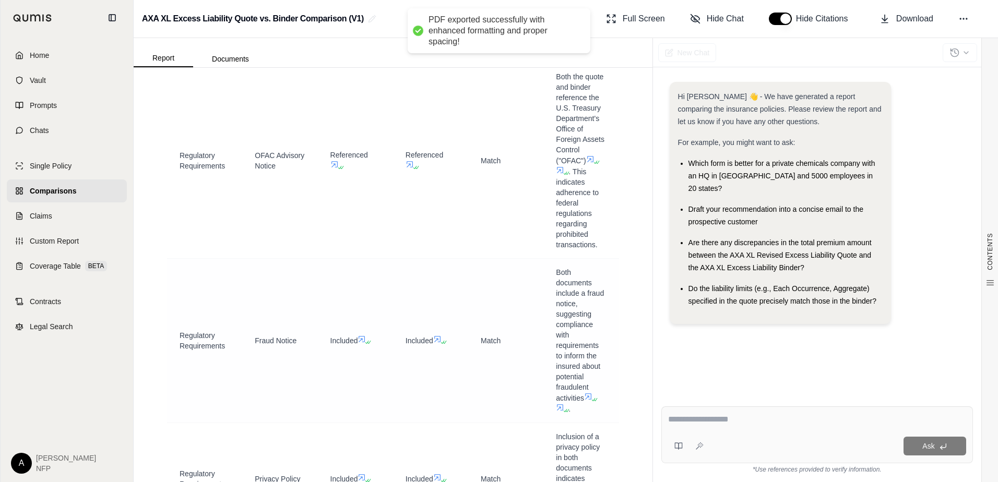
scroll to position [3319, 0]
